Goal: Transaction & Acquisition: Book appointment/travel/reservation

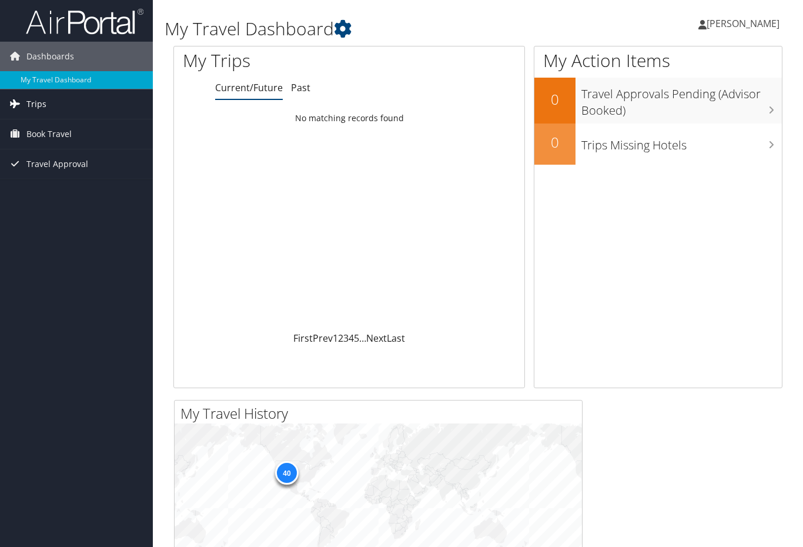
click at [59, 106] on link "Trips" at bounding box center [76, 103] width 153 height 29
click at [74, 185] on link "Book Travel" at bounding box center [76, 186] width 153 height 29
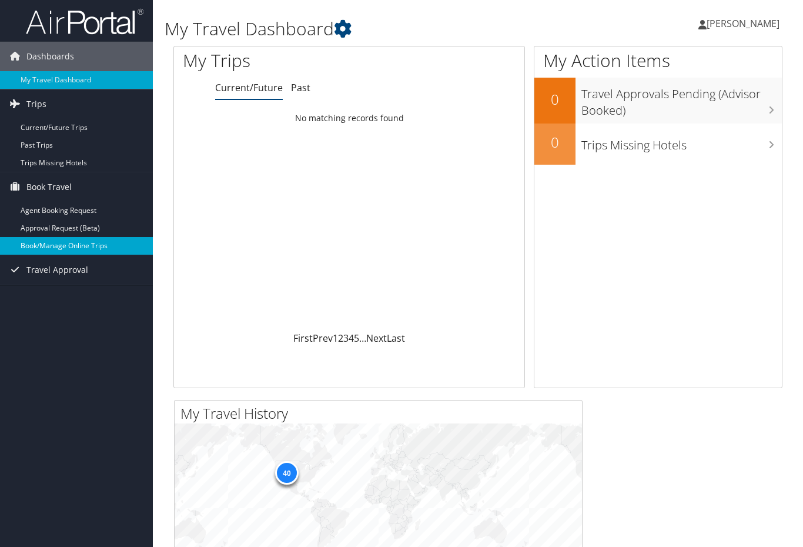
click at [67, 243] on link "Book/Manage Online Trips" at bounding box center [76, 246] width 153 height 18
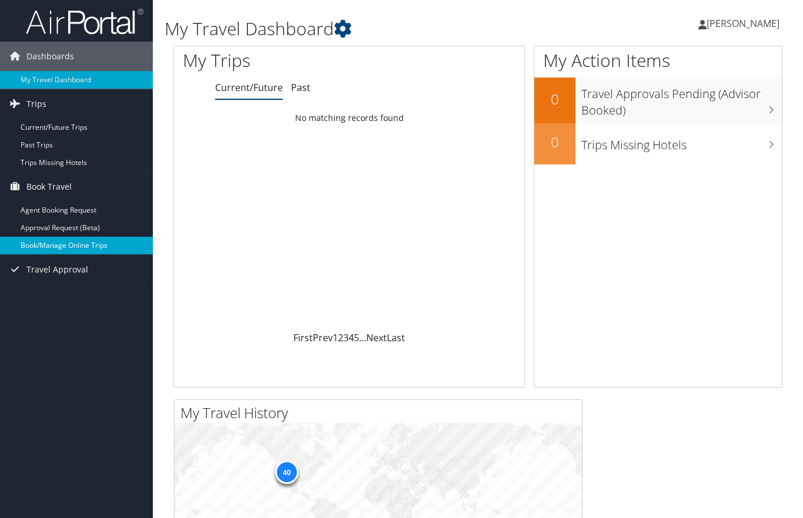
click at [52, 250] on link "Book/Manage Online Trips" at bounding box center [76, 246] width 153 height 18
click at [39, 106] on span "Trips" at bounding box center [36, 103] width 20 height 29
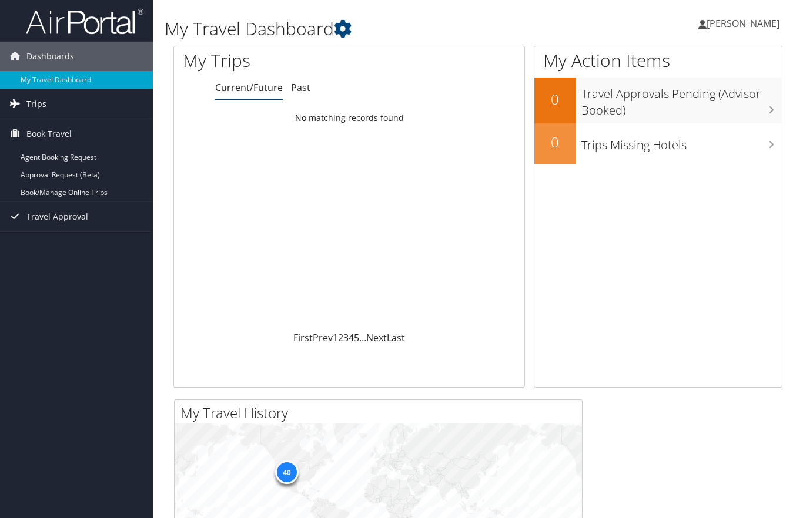
click at [39, 106] on span "Trips" at bounding box center [36, 103] width 20 height 29
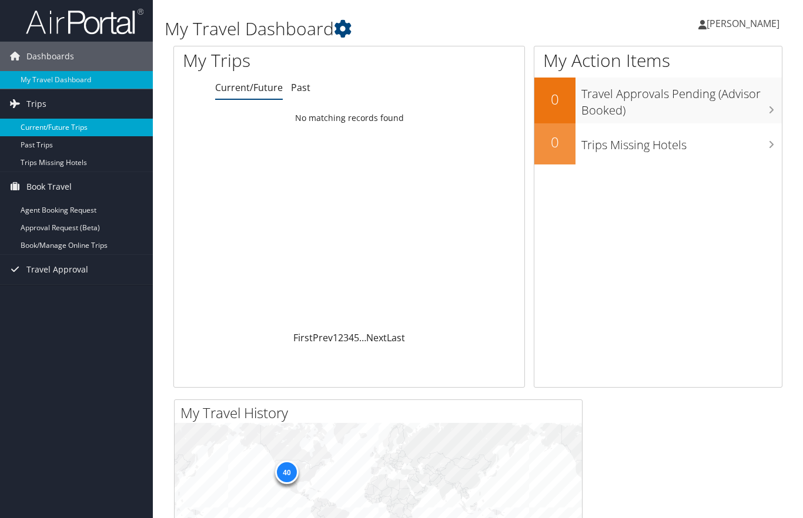
click at [42, 125] on link "Current/Future Trips" at bounding box center [76, 128] width 153 height 18
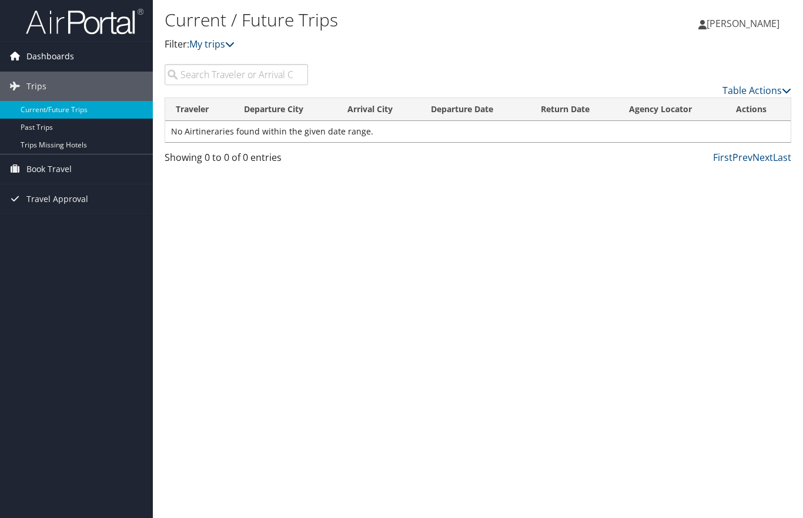
click at [61, 61] on span "Dashboards" at bounding box center [50, 56] width 48 height 29
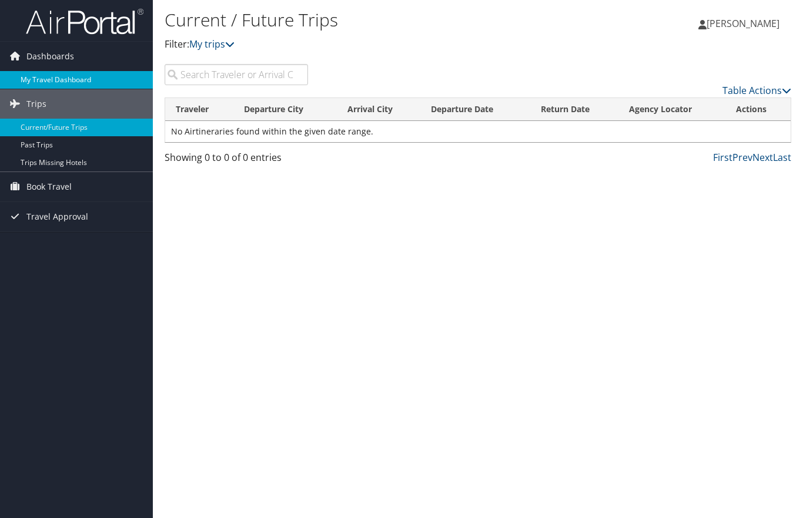
click at [58, 75] on link "My Travel Dashboard" at bounding box center [76, 80] width 153 height 18
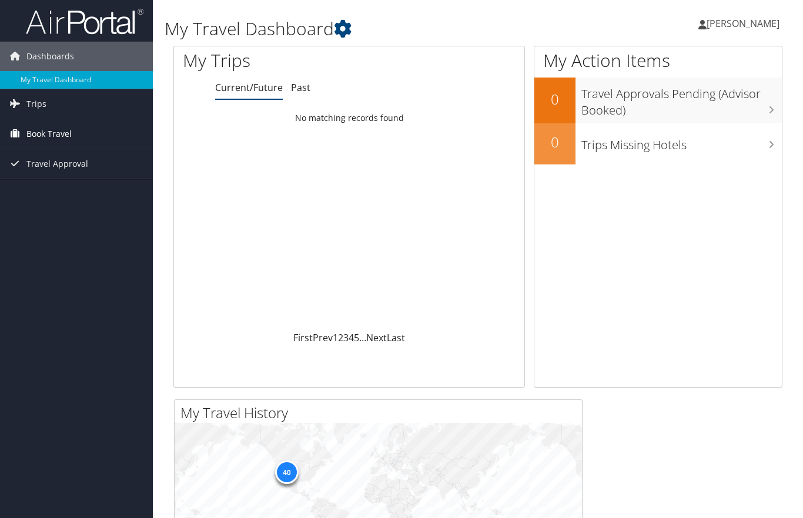
click at [69, 134] on span "Book Travel" at bounding box center [48, 133] width 45 height 29
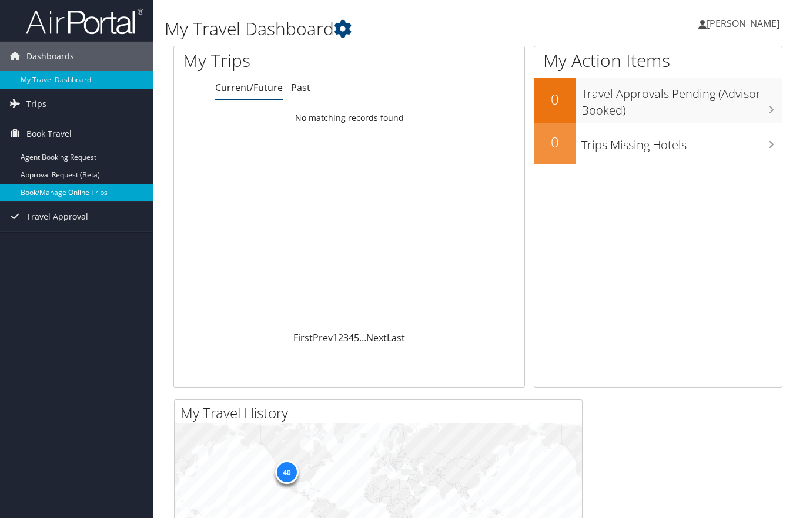
click at [61, 189] on link "Book/Manage Online Trips" at bounding box center [76, 193] width 153 height 18
